Goal: Information Seeking & Learning: Learn about a topic

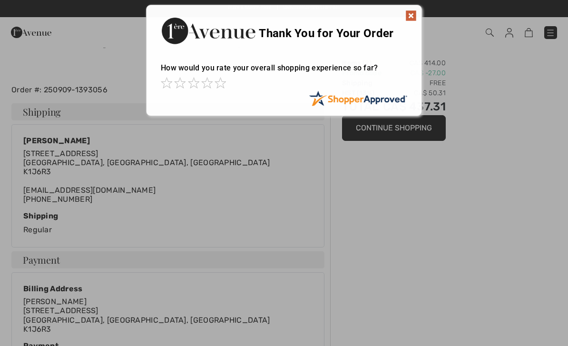
click at [24, 38] on div "Sorry! Something went wrong. Close Thank You for Your Order How would you rate …" at bounding box center [284, 60] width 568 height 121
click at [414, 16] on img at bounding box center [410, 15] width 11 height 11
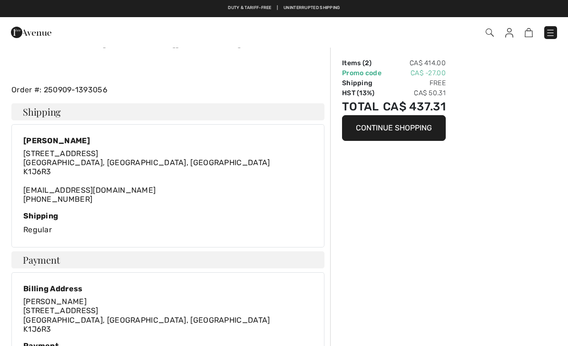
click at [26, 38] on img at bounding box center [31, 32] width 40 height 19
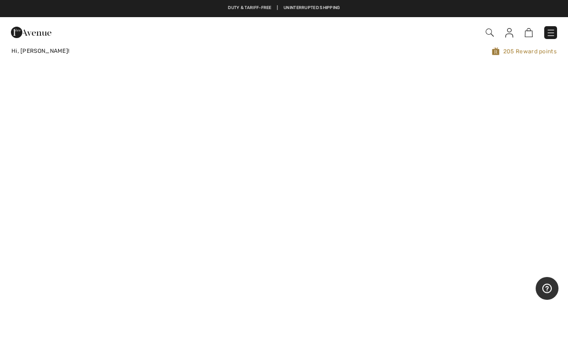
click at [554, 34] on img at bounding box center [551, 33] width 10 height 10
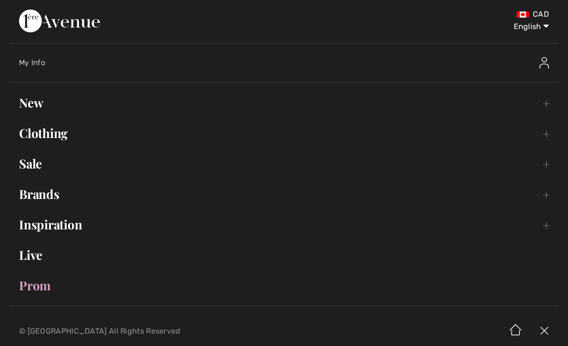
click at [58, 194] on link "Brands Open submenu" at bounding box center [284, 194] width 549 height 21
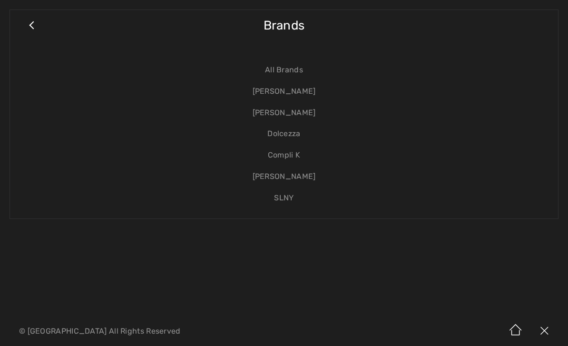
click at [291, 134] on link "Dolcezza" at bounding box center [283, 133] width 529 height 21
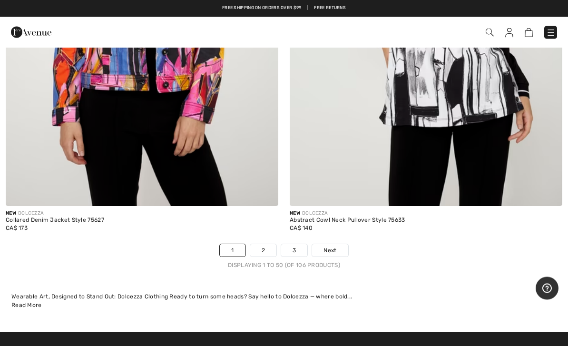
scroll to position [11609, 0]
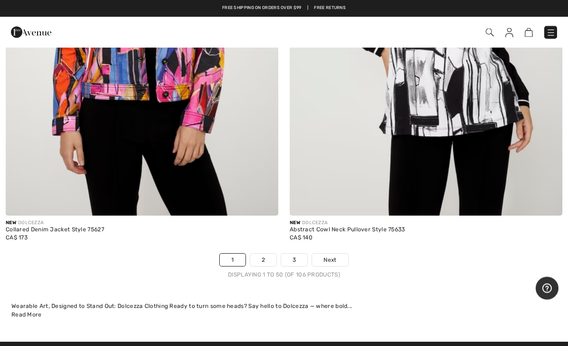
click at [260, 255] on link "2" at bounding box center [263, 260] width 26 height 12
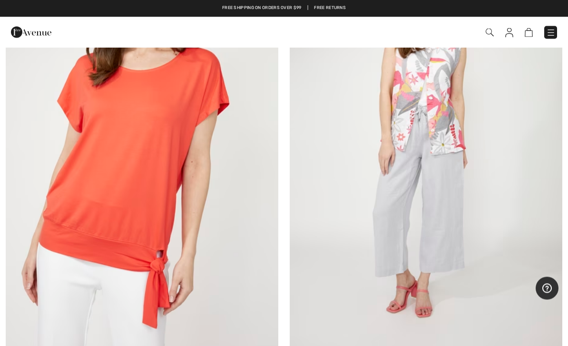
scroll to position [4465, 0]
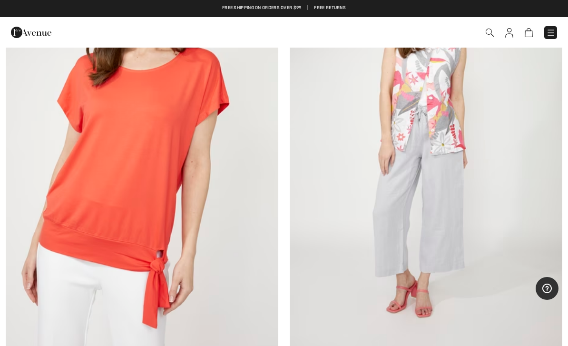
click at [546, 32] on img at bounding box center [551, 33] width 10 height 10
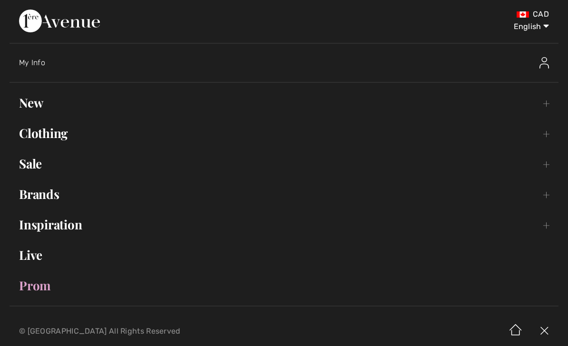
click at [68, 198] on link "Brands Open submenu" at bounding box center [284, 194] width 549 height 21
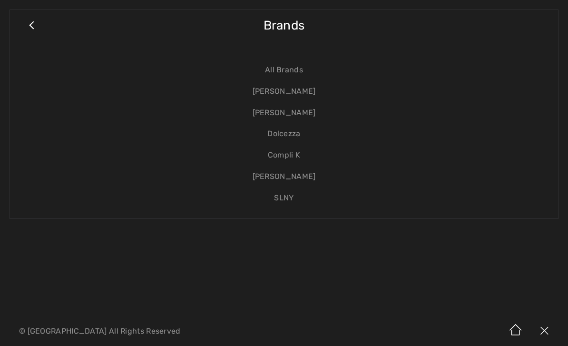
click at [307, 96] on link "[PERSON_NAME]" at bounding box center [283, 91] width 529 height 21
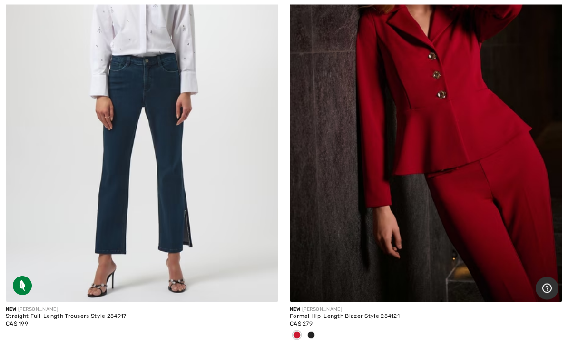
scroll to position [2231, 0]
click at [461, 253] on img at bounding box center [426, 97] width 272 height 409
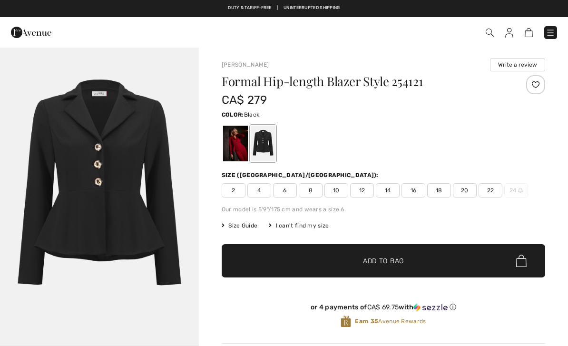
checkbox input "true"
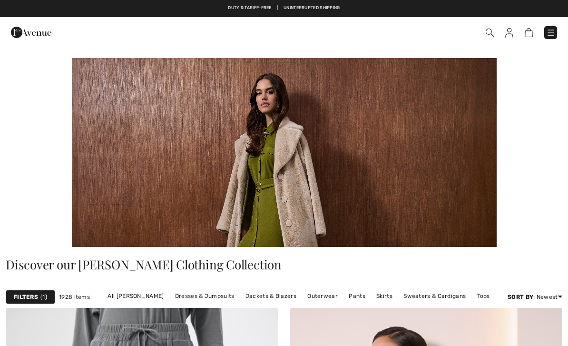
checkbox input "true"
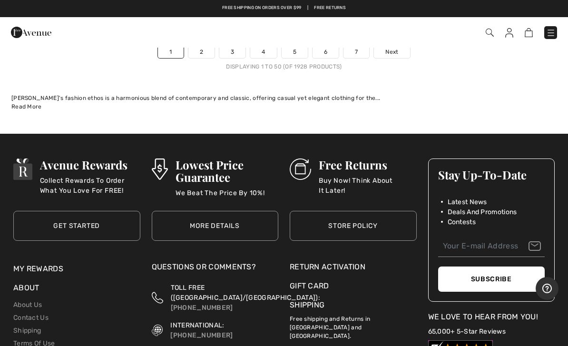
scroll to position [12069, 0]
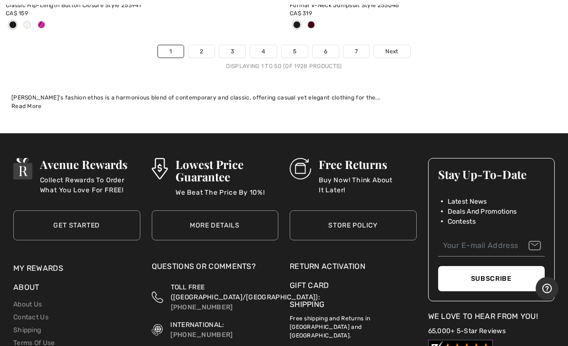
click at [198, 45] on link "2" at bounding box center [201, 51] width 26 height 12
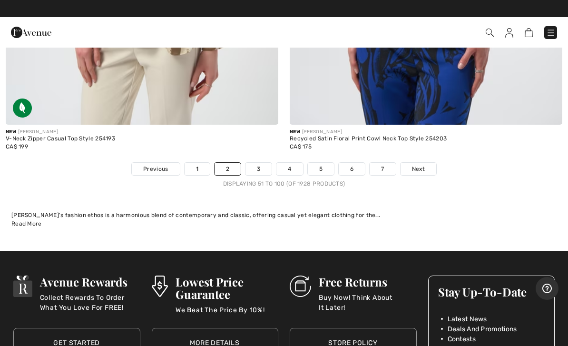
scroll to position [11858, 0]
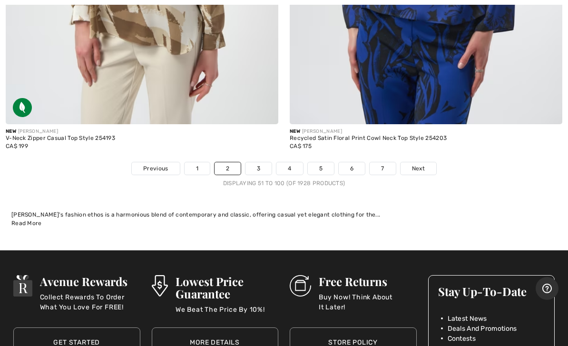
click at [259, 163] on link "3" at bounding box center [258, 168] width 26 height 12
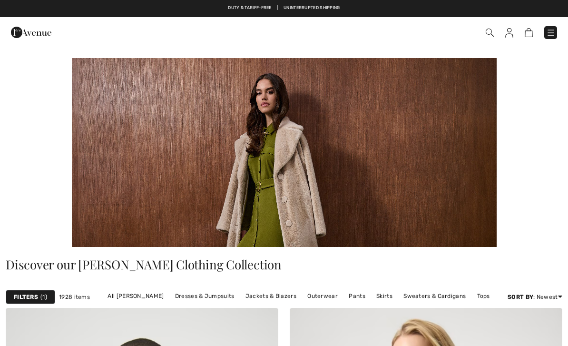
checkbox input "true"
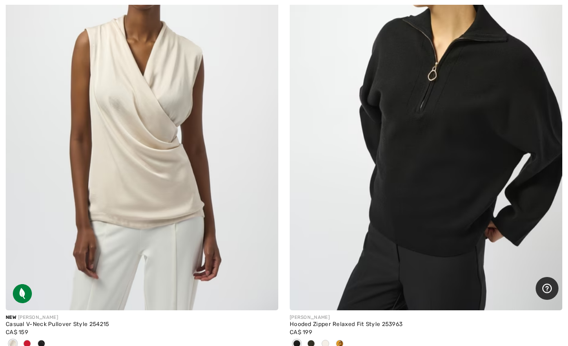
scroll to position [4108, 0]
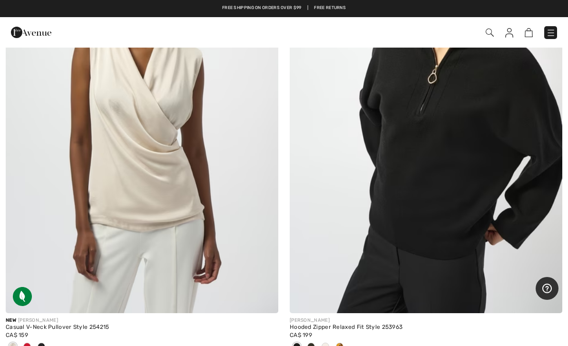
click at [337, 260] on img at bounding box center [426, 108] width 272 height 409
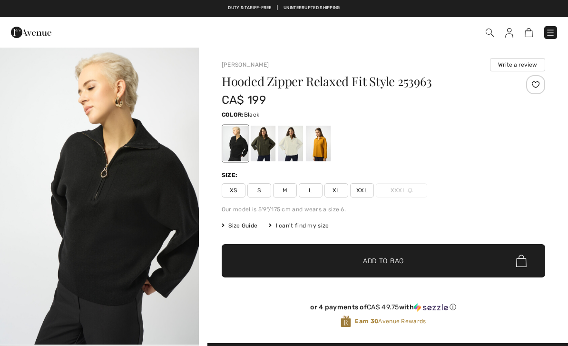
checkbox input "true"
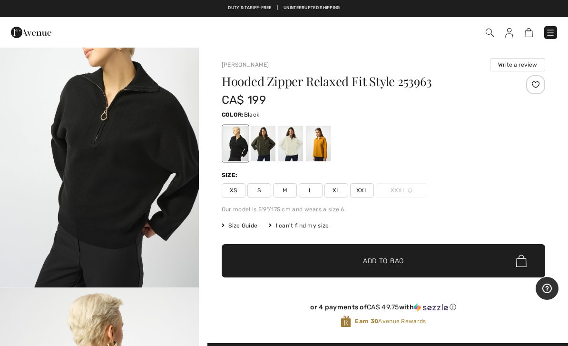
scroll to position [54, 0]
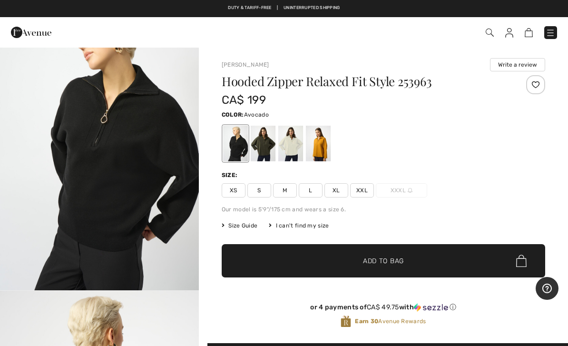
click at [271, 146] on div at bounding box center [263, 144] width 25 height 36
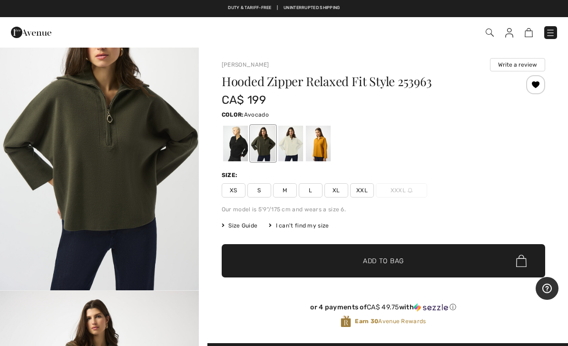
scroll to position [0, 0]
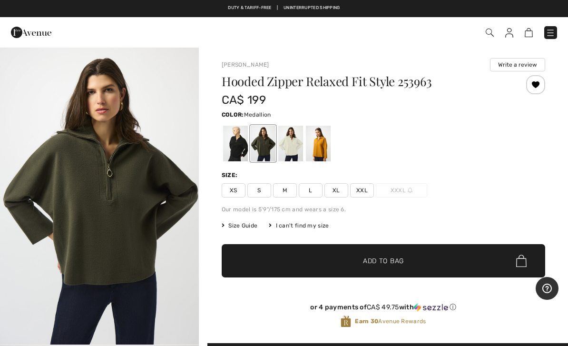
click at [316, 136] on div at bounding box center [318, 144] width 25 height 36
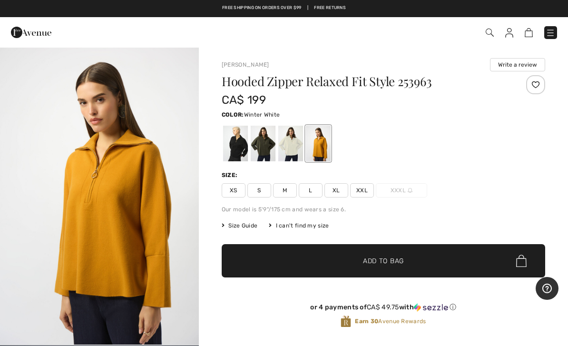
click at [291, 152] on div at bounding box center [290, 144] width 25 height 36
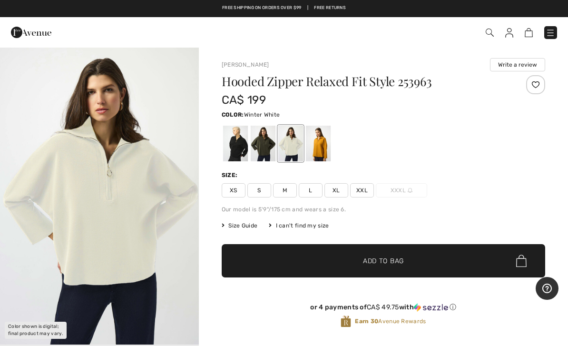
click at [239, 148] on div at bounding box center [235, 144] width 25 height 36
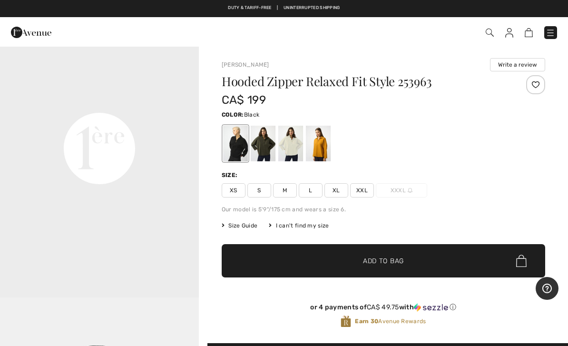
scroll to position [640, 0]
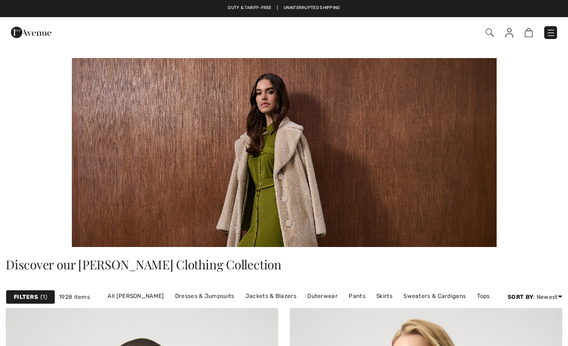
checkbox input "true"
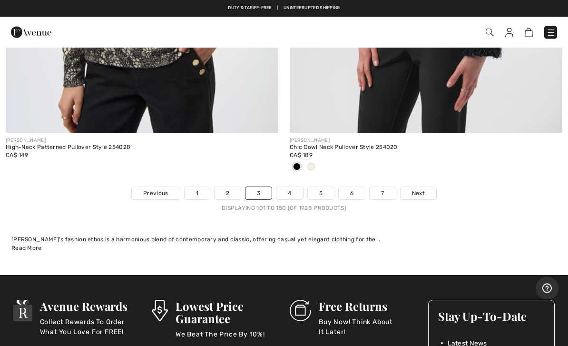
scroll to position [11837, 0]
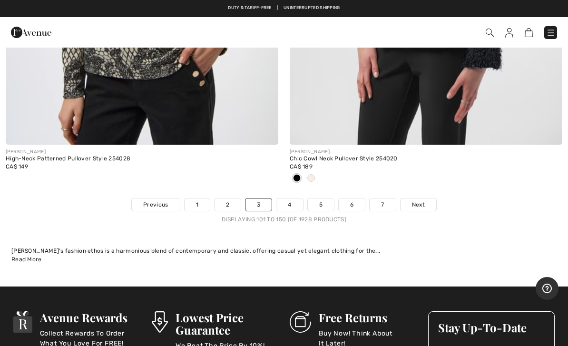
click at [290, 198] on link "4" at bounding box center [289, 204] width 26 height 12
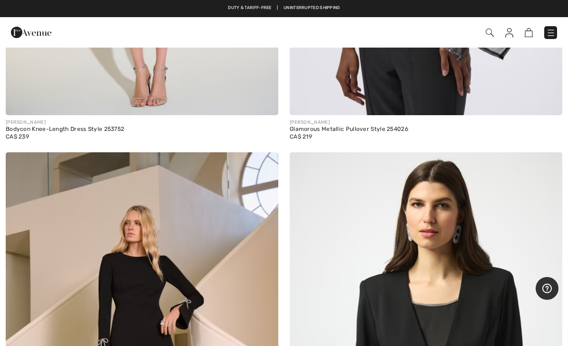
scroll to position [5243, 0]
